Goal: Download file/media

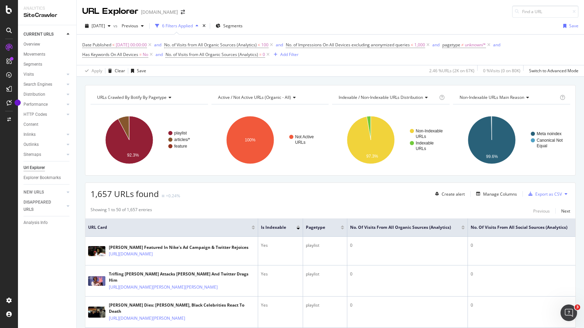
click at [562, 192] on button at bounding box center [566, 193] width 8 height 11
click at [571, 195] on div "1,657 URLs found +0.24% Create alert Manage Columns Export as CSV" at bounding box center [330, 191] width 490 height 17
click at [566, 192] on icon at bounding box center [566, 194] width 3 height 4
click at [535, 192] on div "button" at bounding box center [531, 194] width 10 height 4
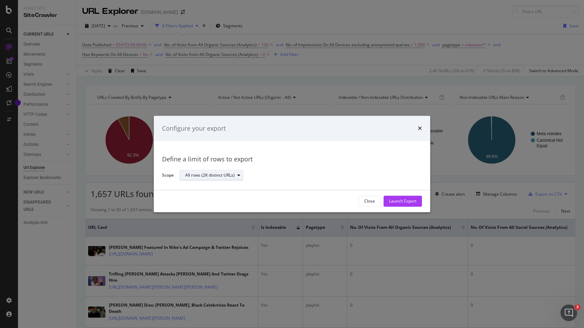
click at [239, 174] on icon "modal" at bounding box center [238, 175] width 3 height 4
click at [293, 167] on div "Define a limit of rows to export Scope All rows (2K distinct URLs)" at bounding box center [292, 166] width 260 height 32
click at [402, 200] on div "Launch Export" at bounding box center [402, 201] width 27 height 6
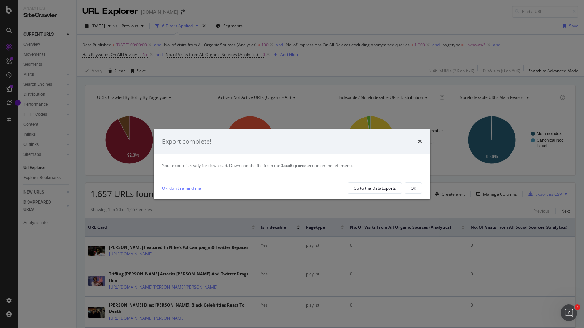
click at [541, 193] on div "Export complete! Your export is ready for download. Download the file from the …" at bounding box center [292, 164] width 584 height 328
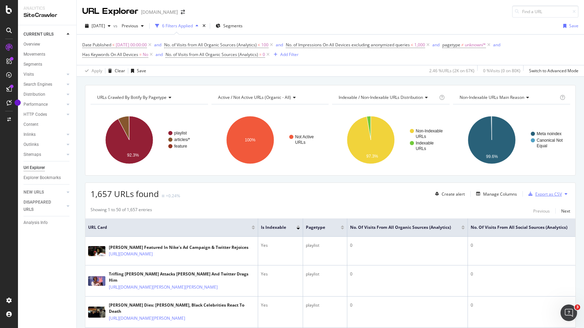
click at [542, 194] on div "Export as CSV" at bounding box center [548, 194] width 27 height 6
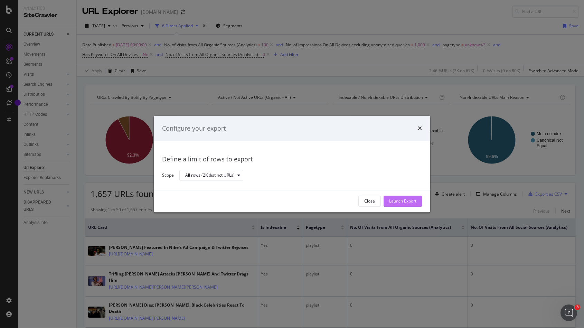
click at [402, 200] on div "Launch Export" at bounding box center [402, 201] width 27 height 6
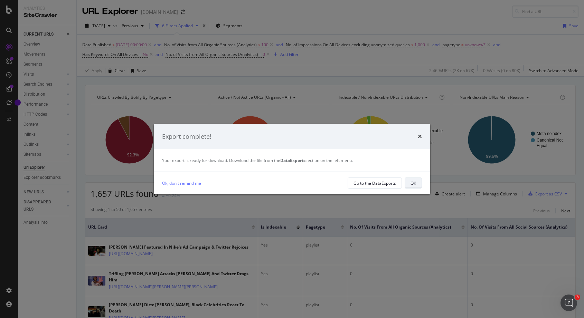
click at [414, 186] on div "OK" at bounding box center [414, 183] width 6 height 10
